Goal: Information Seeking & Learning: Check status

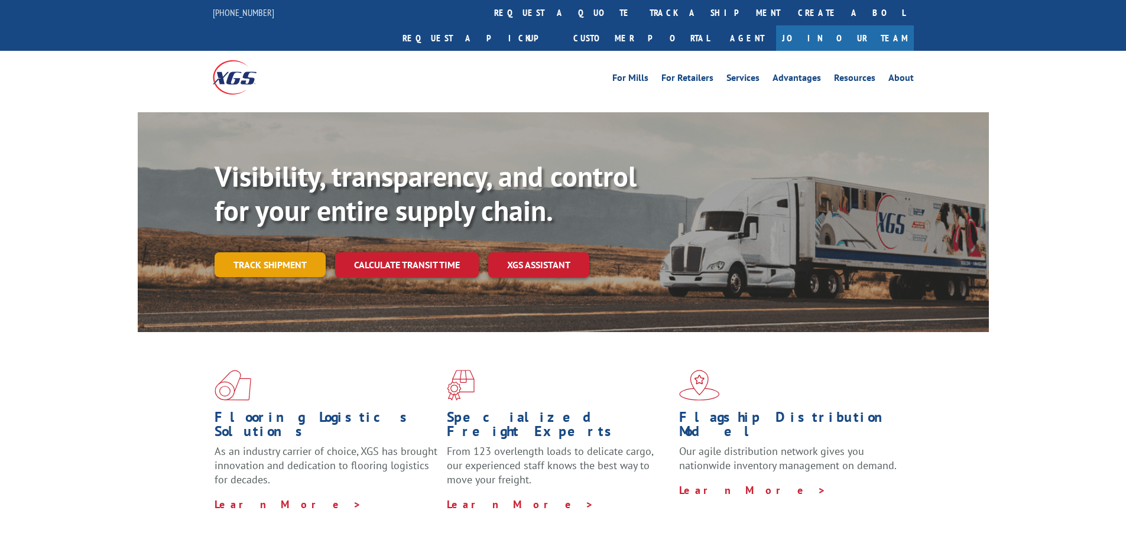
click at [264, 252] on link "Track shipment" at bounding box center [270, 264] width 111 height 25
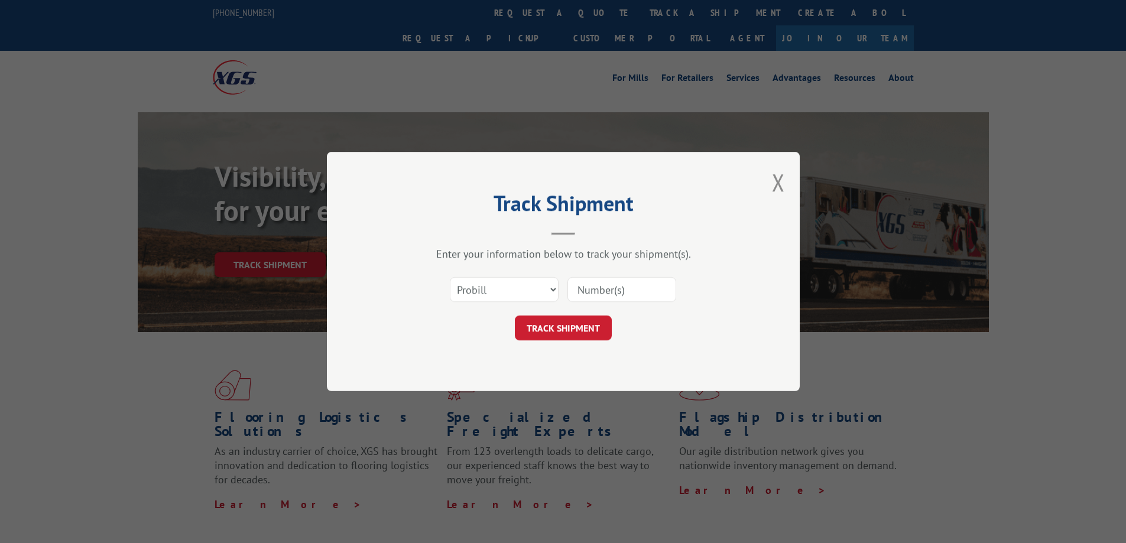
click at [591, 290] on input at bounding box center [621, 289] width 109 height 25
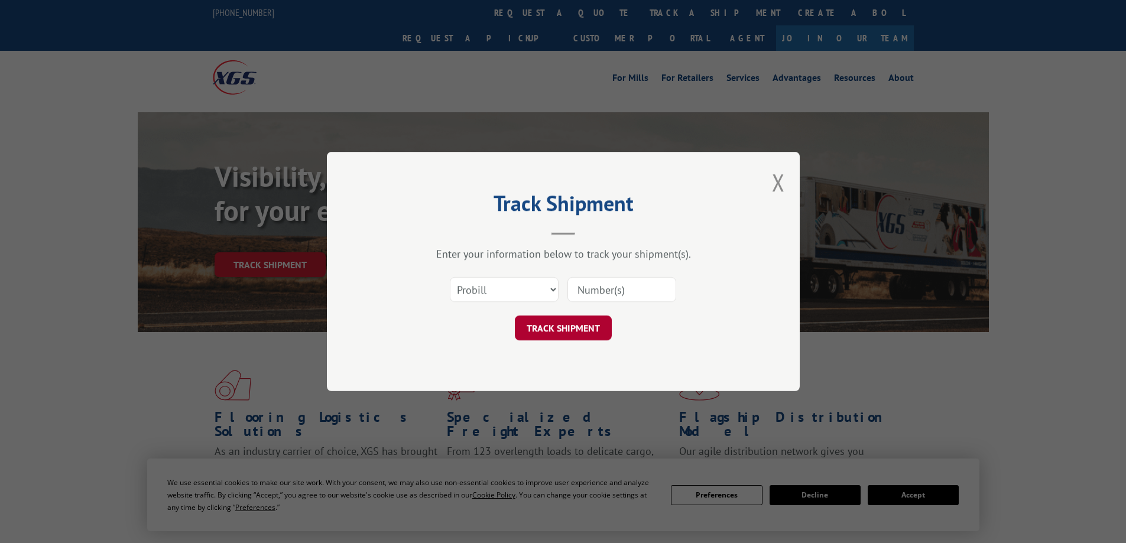
paste input "17009431"
type input "17009431"
click at [573, 336] on button "TRACK SHIPMENT" at bounding box center [563, 328] width 97 height 25
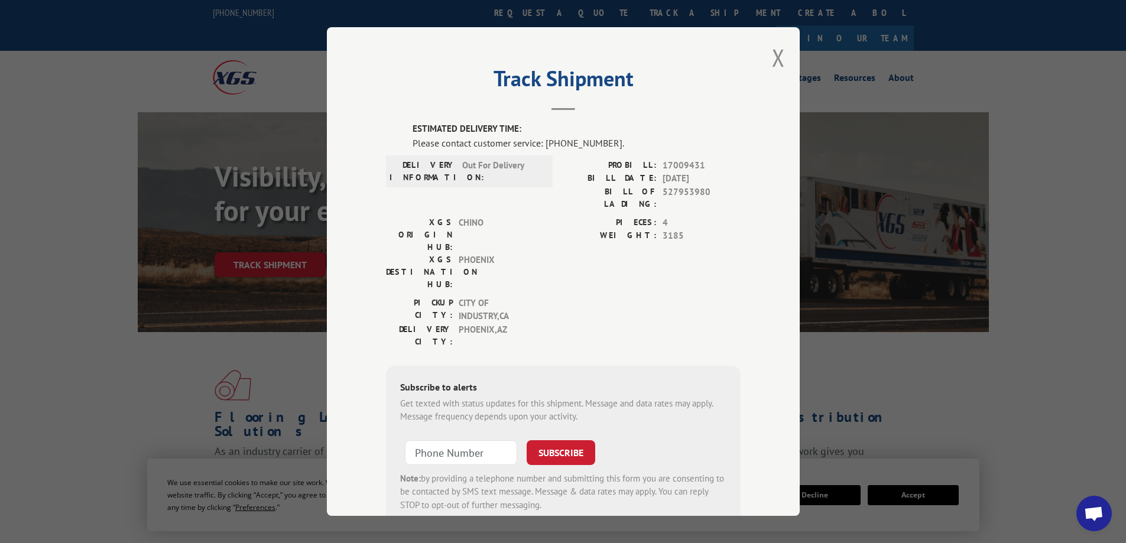
click at [30, 403] on div "Track Shipment ESTIMATED DELIVERY TIME: Please contact customer service: [PHONE…" at bounding box center [563, 271] width 1126 height 543
click at [119, 257] on div "Track Shipment ESTIMATED DELIVERY TIME: Please contact customer service: [PHONE…" at bounding box center [563, 271] width 1126 height 543
click at [776, 55] on button "Close modal" at bounding box center [778, 57] width 13 height 31
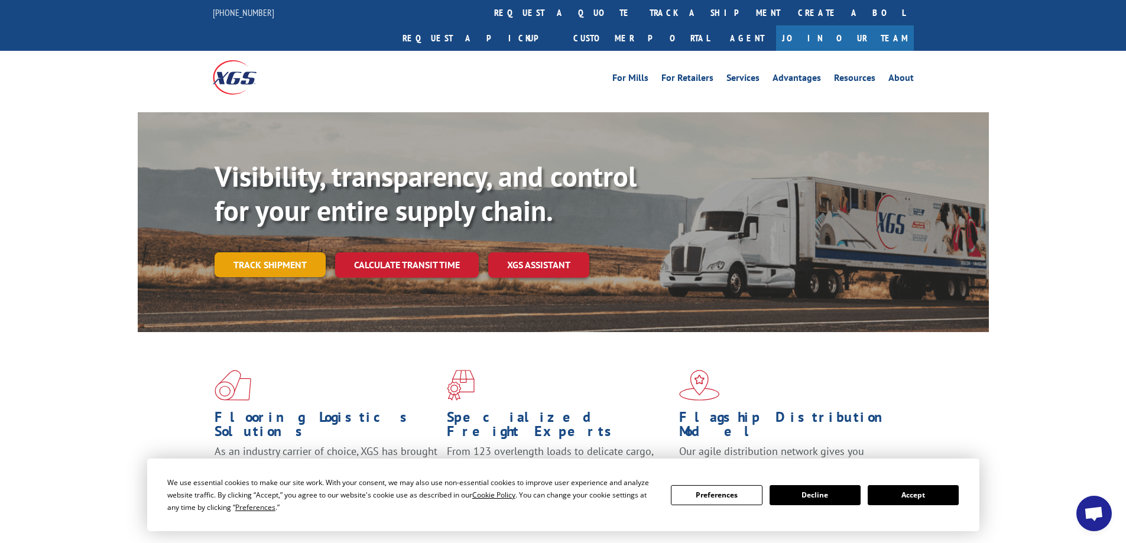
click at [291, 252] on link "Track shipment" at bounding box center [270, 264] width 111 height 25
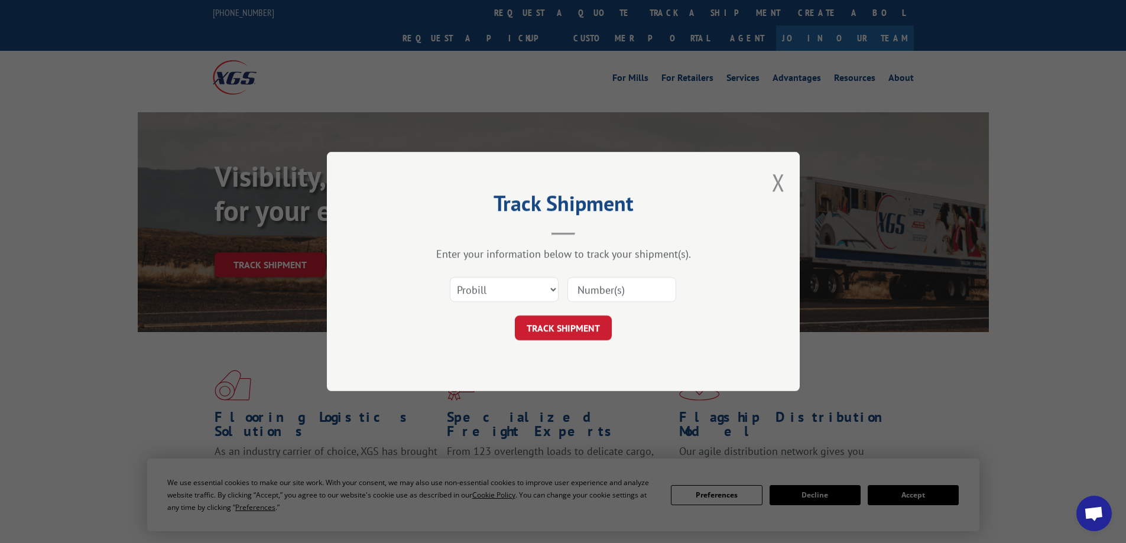
click at [607, 290] on input at bounding box center [621, 289] width 109 height 25
paste input "17612030"
type input "17612030"
click at [550, 332] on button "TRACK SHIPMENT" at bounding box center [563, 328] width 97 height 25
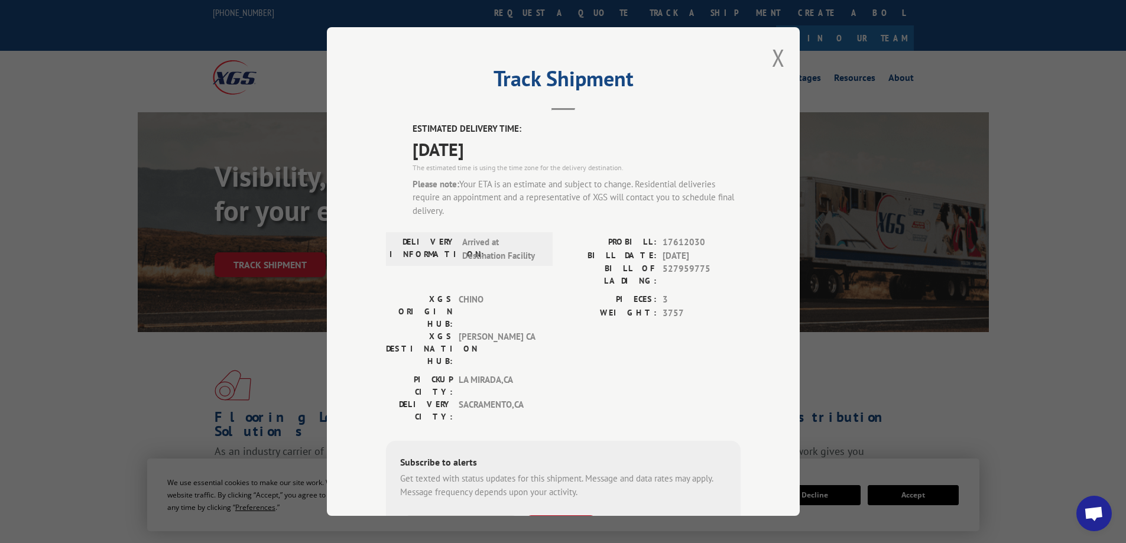
drag, startPoint x: 408, startPoint y: 150, endPoint x: 523, endPoint y: 156, distance: 114.9
click at [528, 156] on span "[DATE]" at bounding box center [577, 149] width 328 height 27
copy span "[DATE]"
